Goal: Task Accomplishment & Management: Use online tool/utility

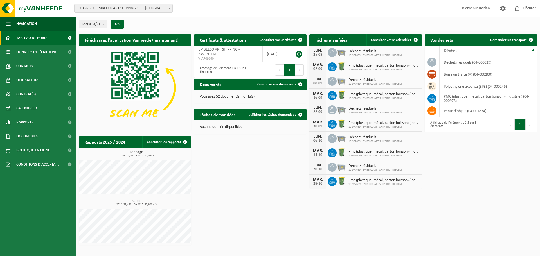
click at [42, 38] on span "Tableau de bord" at bounding box center [31, 38] width 30 height 14
click at [35, 107] on span "Calendrier" at bounding box center [26, 108] width 21 height 14
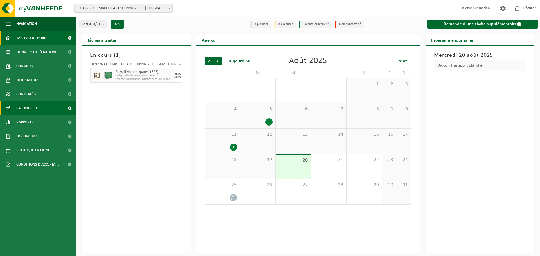
click at [53, 40] on link "Tableau de bord" at bounding box center [38, 38] width 76 height 14
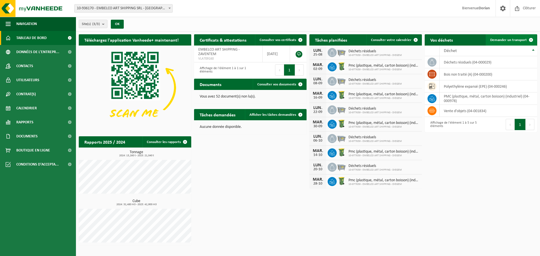
click at [503, 38] on span "Demander un transport" at bounding box center [508, 40] width 37 height 4
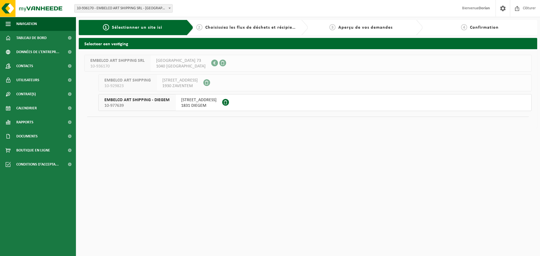
click at [199, 103] on span "1831 DIEGEM" at bounding box center [198, 106] width 35 height 6
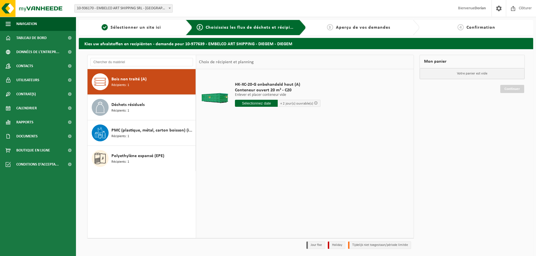
click at [266, 103] on input "text" at bounding box center [256, 103] width 43 height 7
click at [269, 162] on div "21" at bounding box center [270, 162] width 10 height 9
type input "à partir de 2025-08-21"
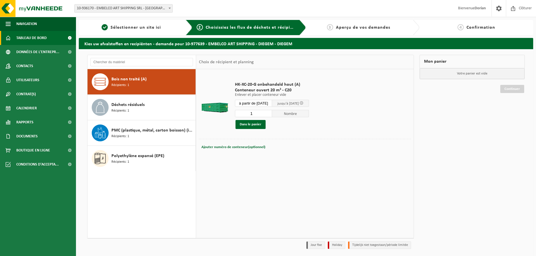
click at [30, 32] on span "Tableau de bord" at bounding box center [31, 38] width 30 height 14
